Goal: Task Accomplishment & Management: Manage account settings

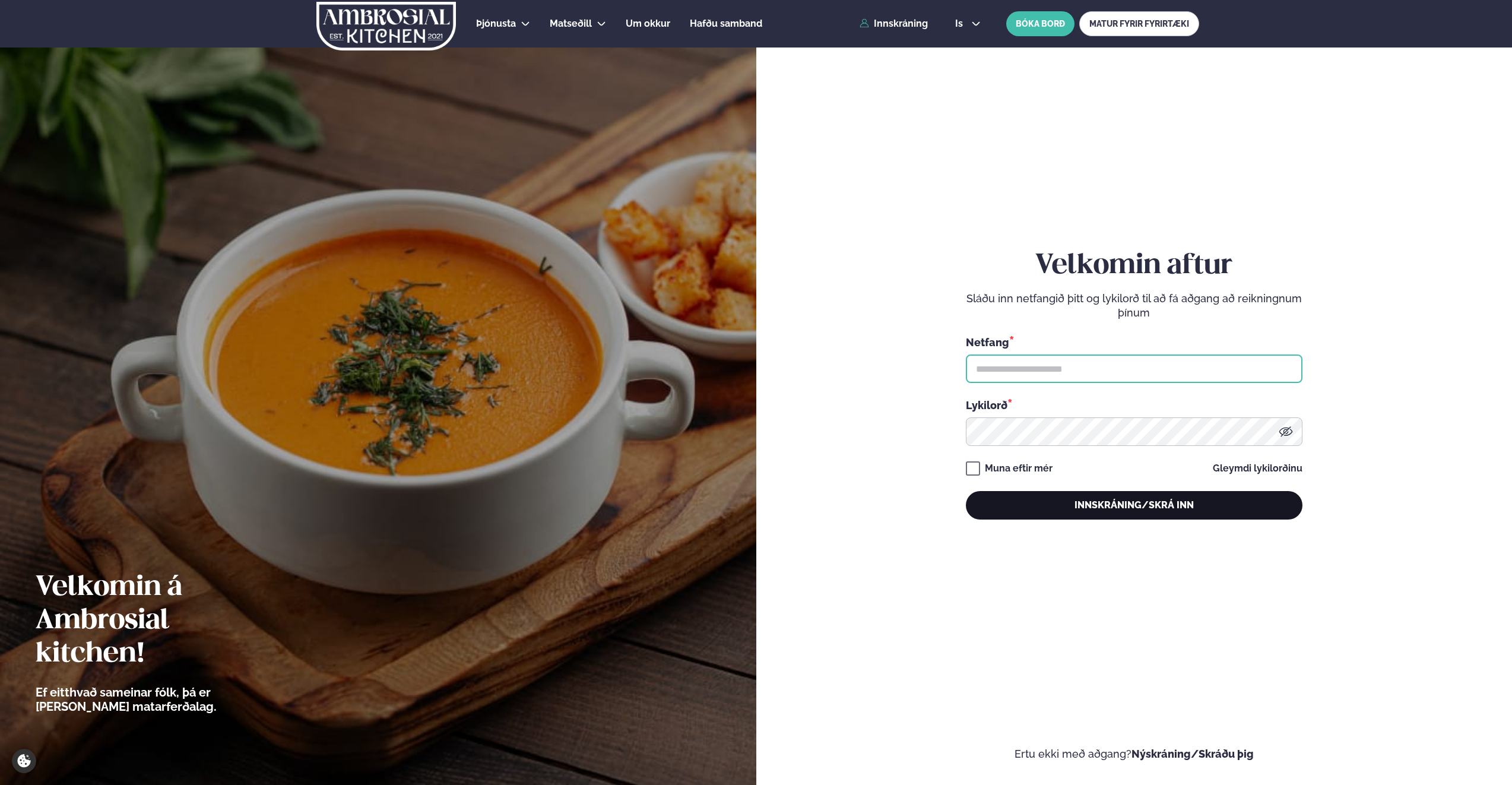
type input "**********"
click at [1123, 500] on button "Innskráning/Skrá inn" at bounding box center [1134, 506] width 337 height 29
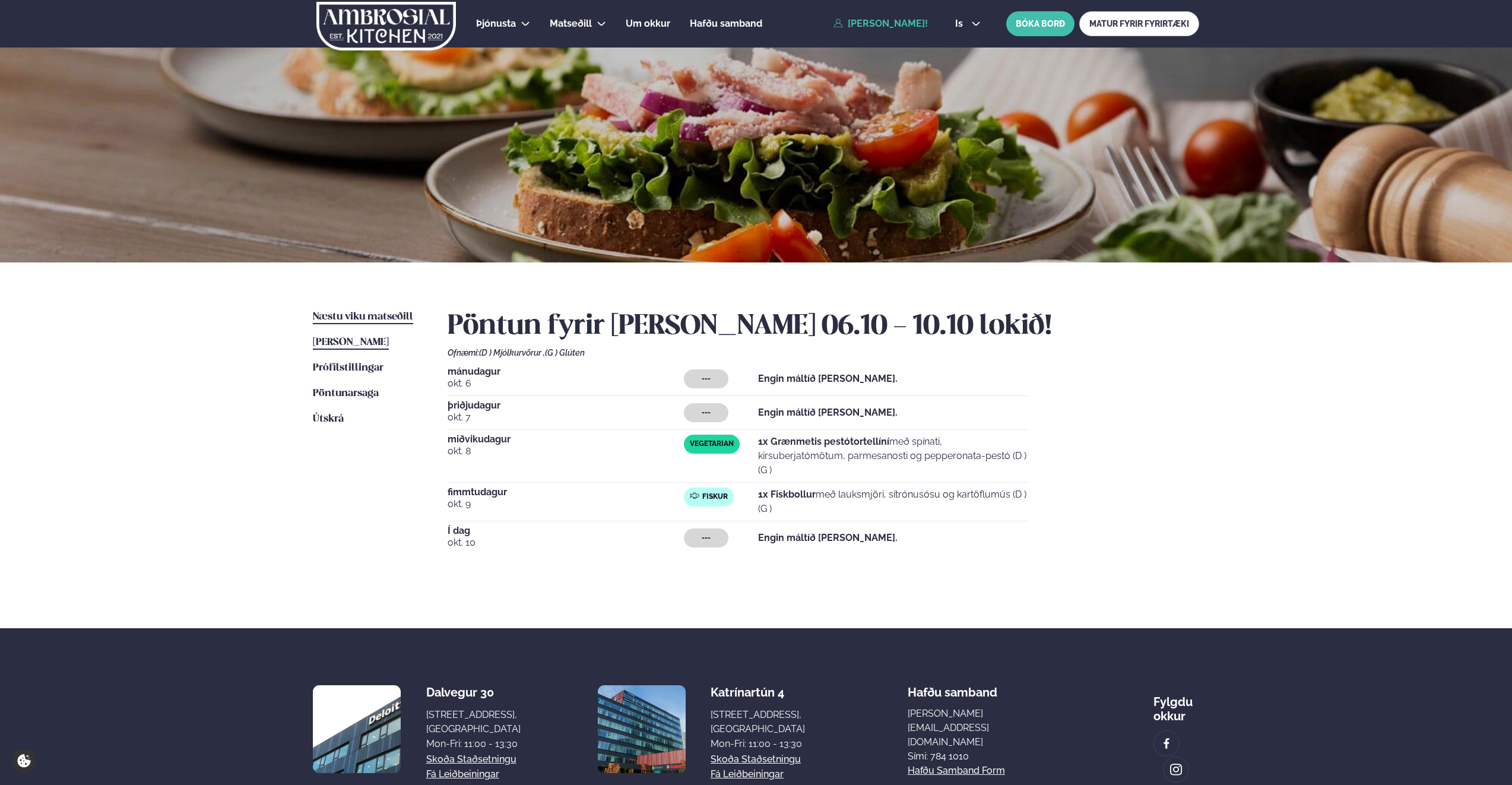
click at [367, 319] on span "Næstu viku matseðill" at bounding box center [363, 317] width 100 height 10
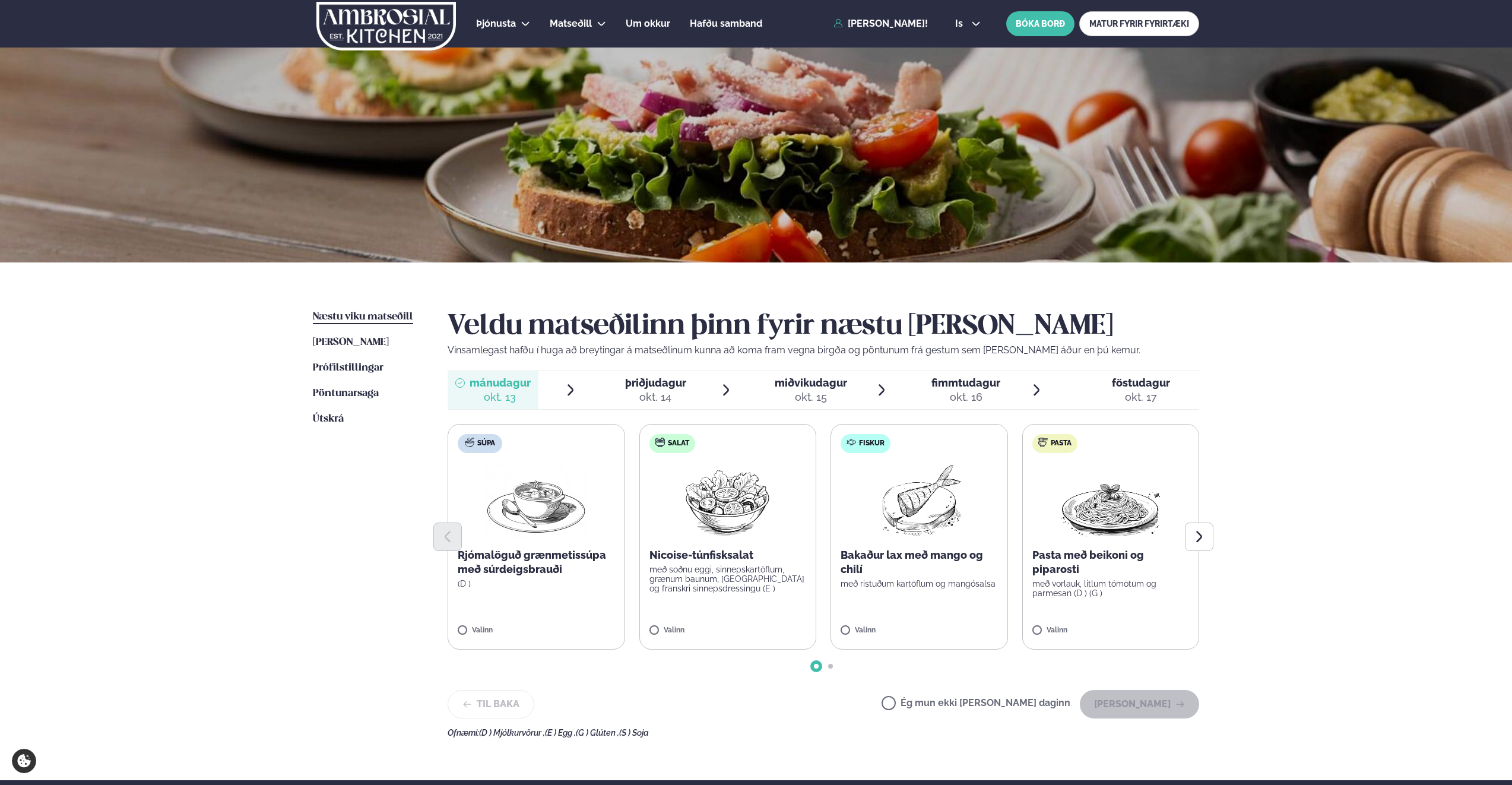
click at [837, 380] on span "miðvikudagur" at bounding box center [811, 382] width 72 height 12
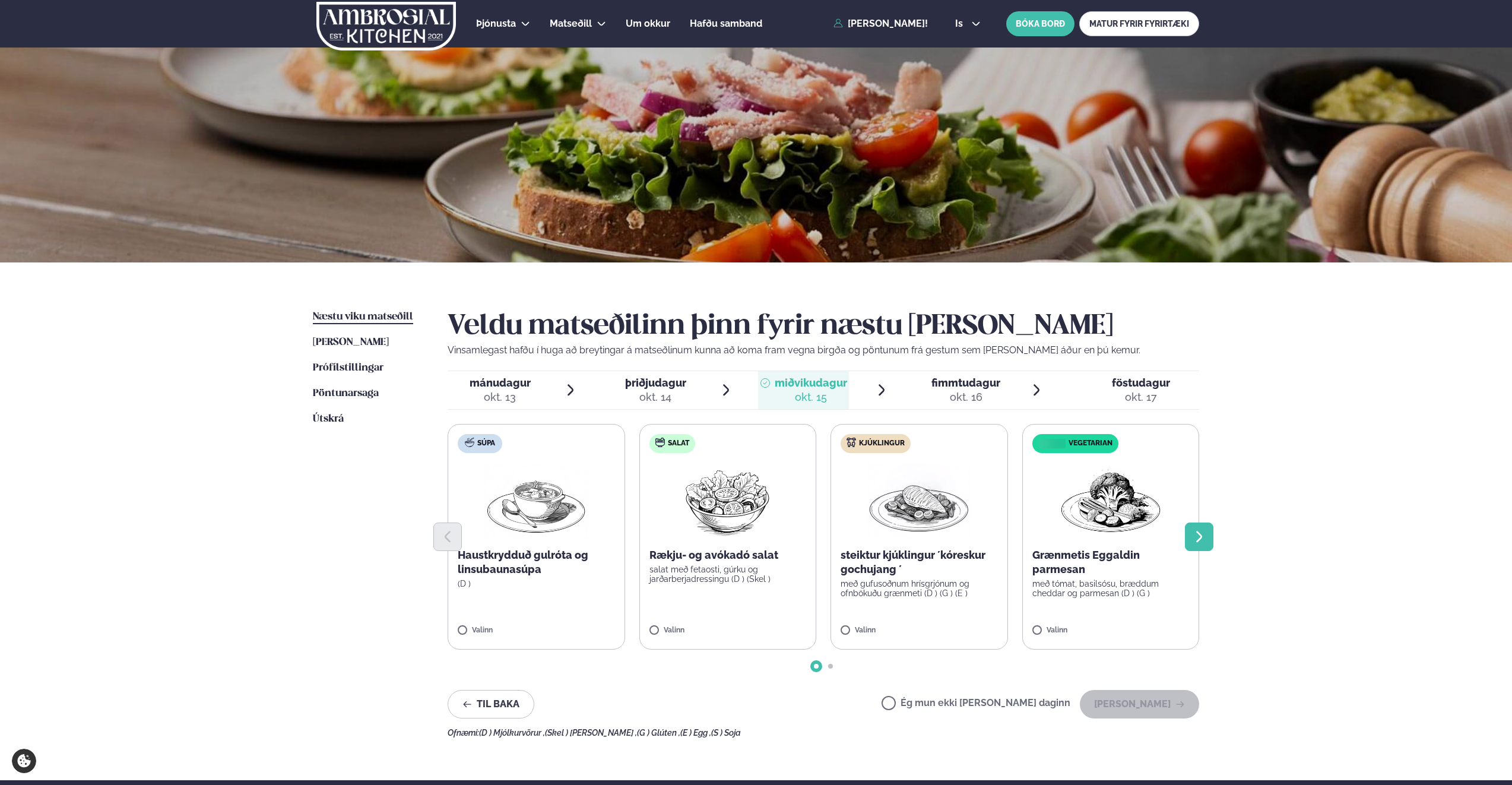
click at [1198, 535] on icon "Next slide" at bounding box center [1199, 537] width 14 height 14
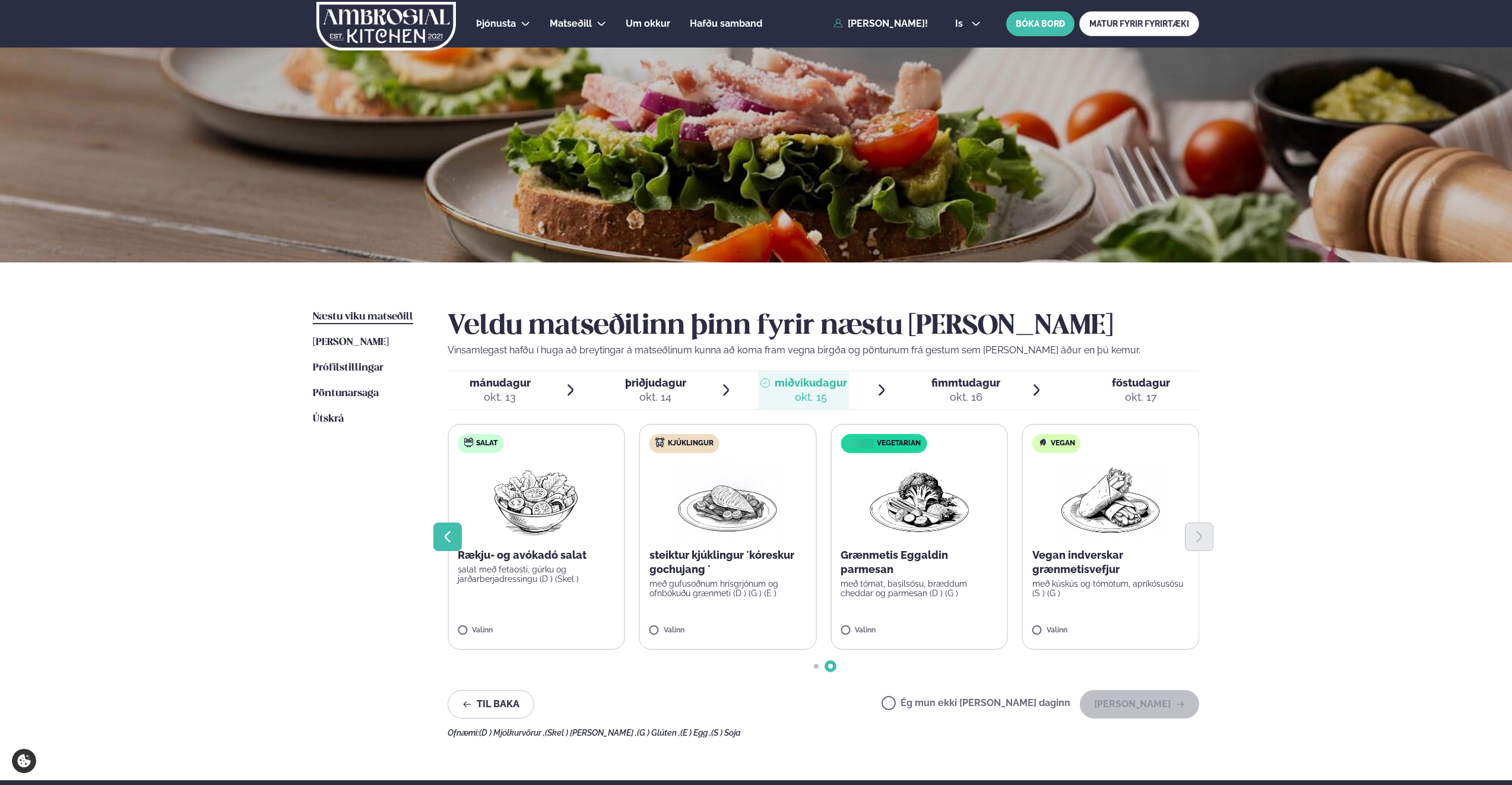
click at [447, 537] on icon "Previous slide" at bounding box center [448, 537] width 14 height 14
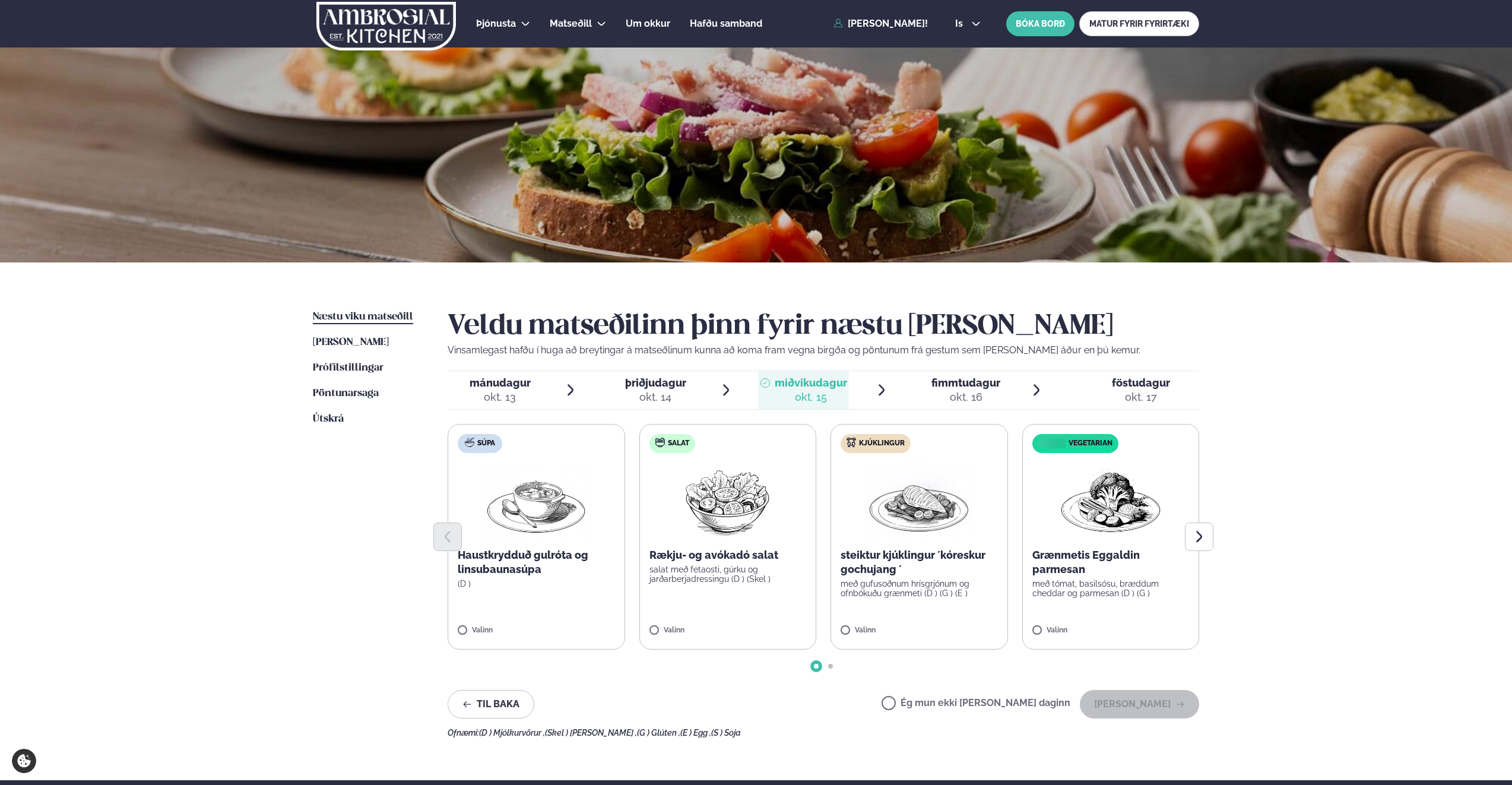
click at [979, 385] on span "fimmtudagur" at bounding box center [966, 382] width 69 height 12
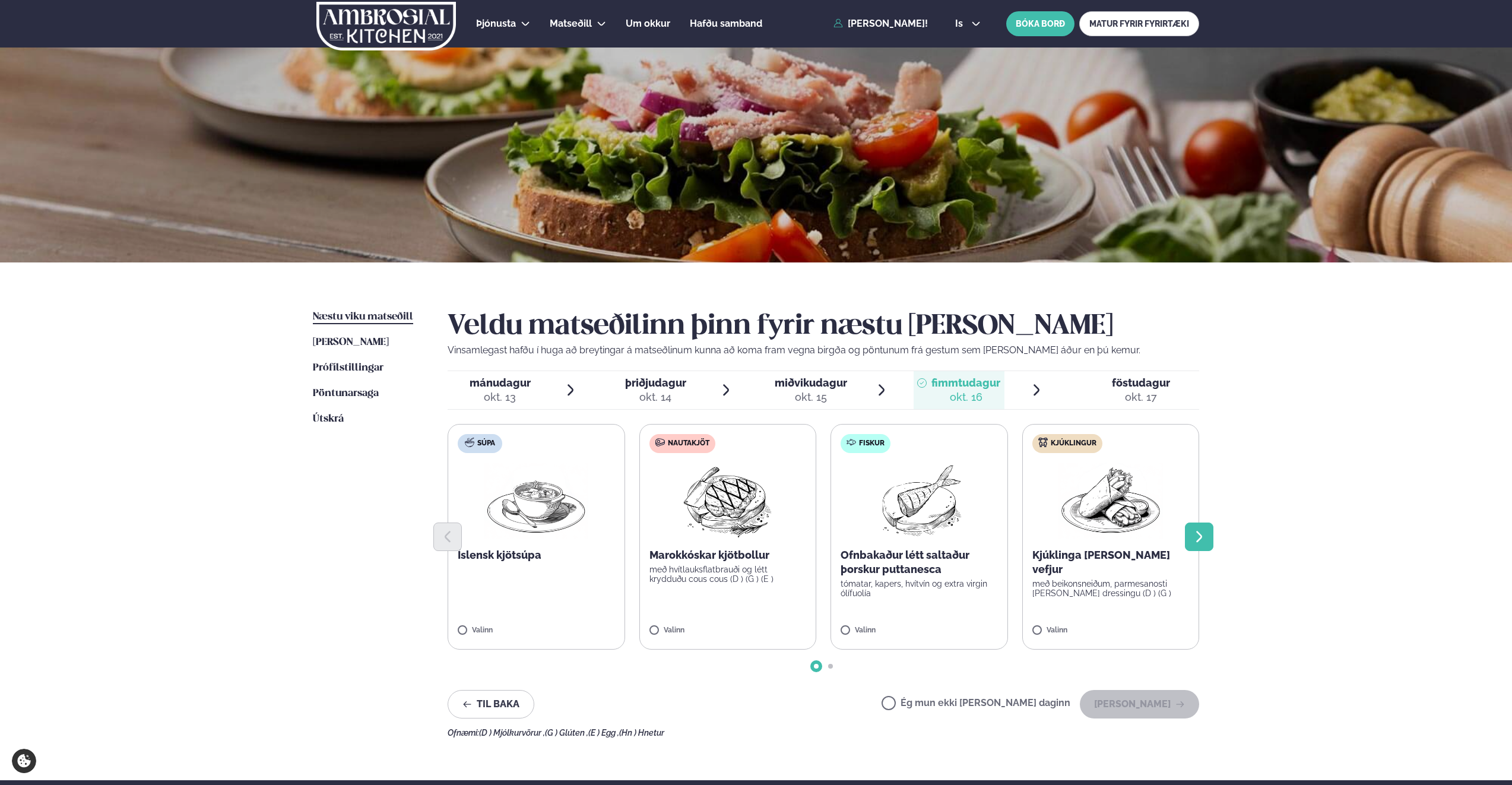
click at [1207, 540] on button "Next slide" at bounding box center [1199, 537] width 29 height 29
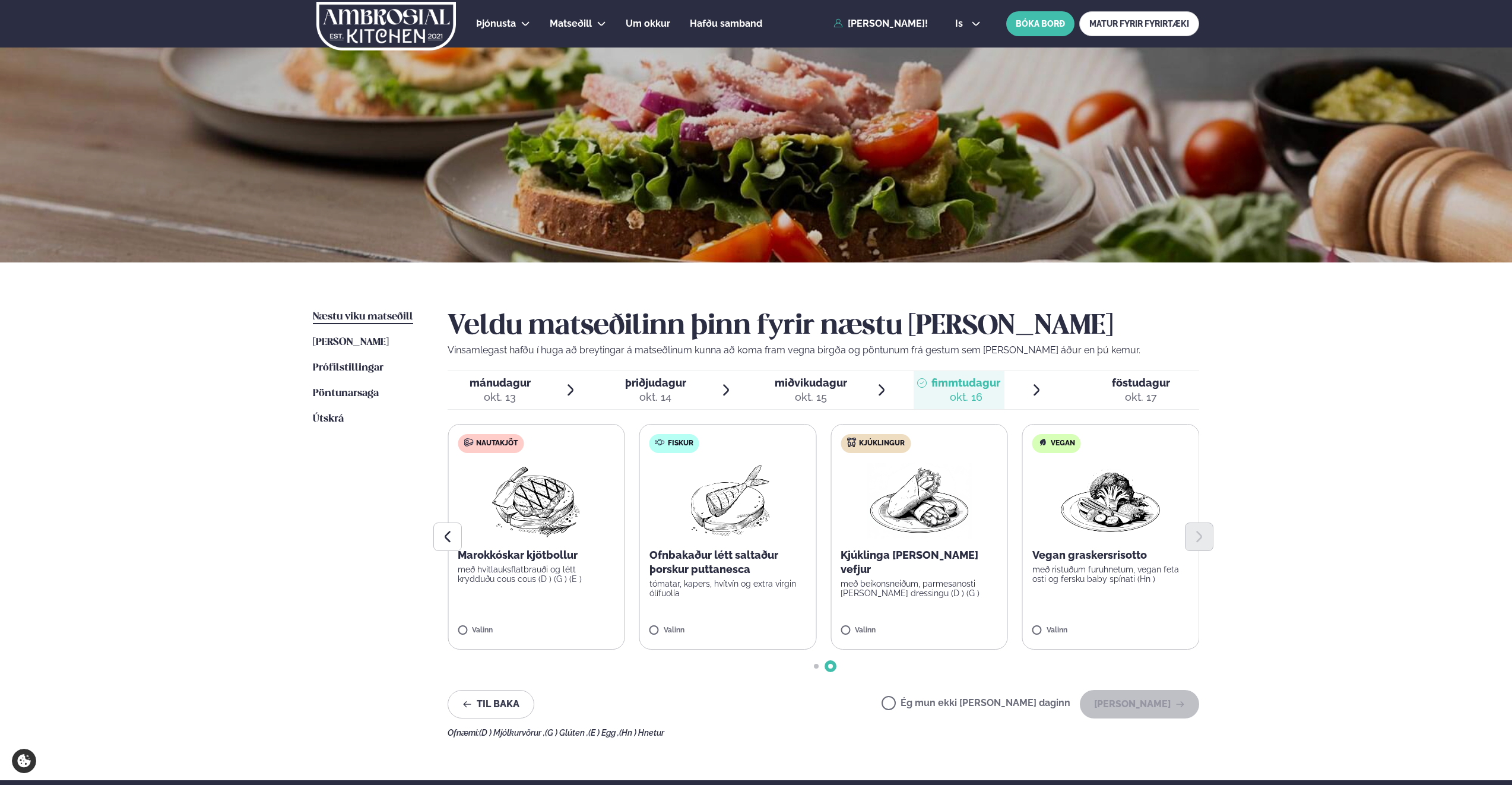
drag, startPoint x: 1268, startPoint y: 502, endPoint x: 1386, endPoint y: 93, distance: 425.7
click at [1272, 492] on div "Þjónusta Hádegismatur fyrir fyrirtæki Fyrirtækja veitingar Einkapartý Matseðill…" at bounding box center [756, 513] width 1512 height 1026
